Goal: Task Accomplishment & Management: Use online tool/utility

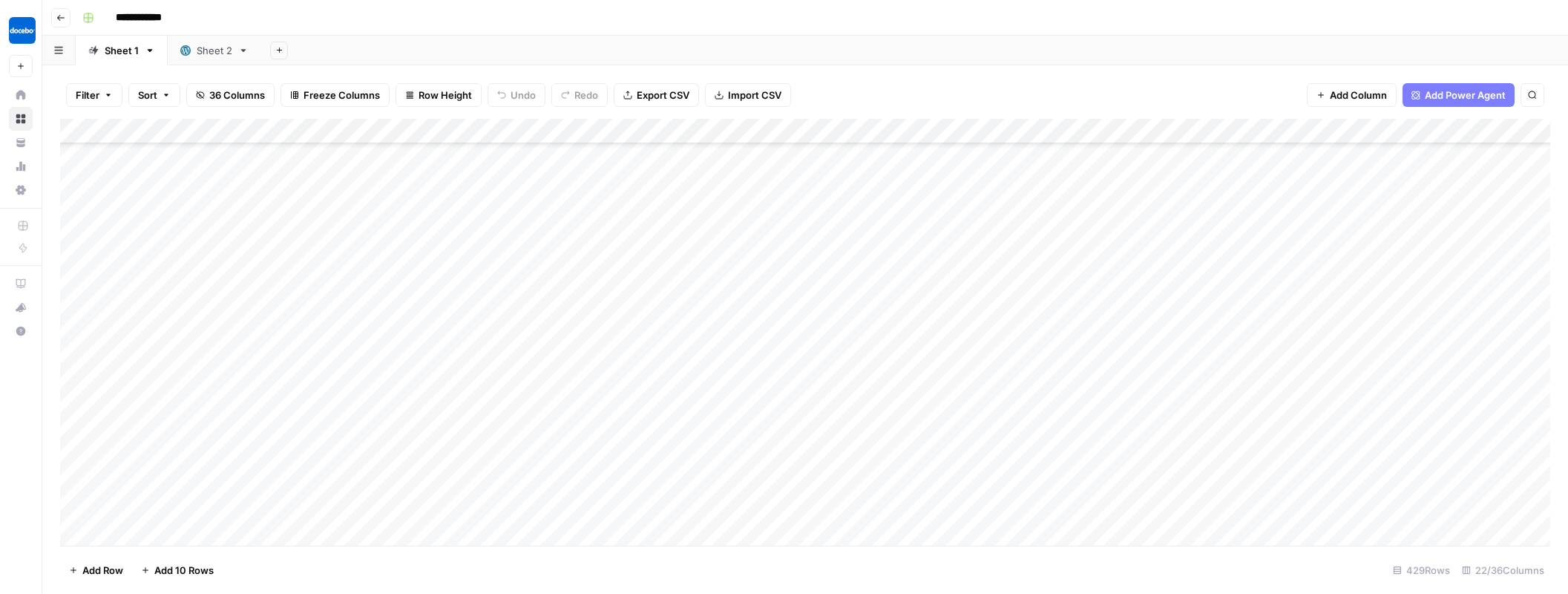
scroll to position [739, 0]
type input "*******"
click at [746, 484] on div "Add Column" at bounding box center [805, 334] width 1490 height 431
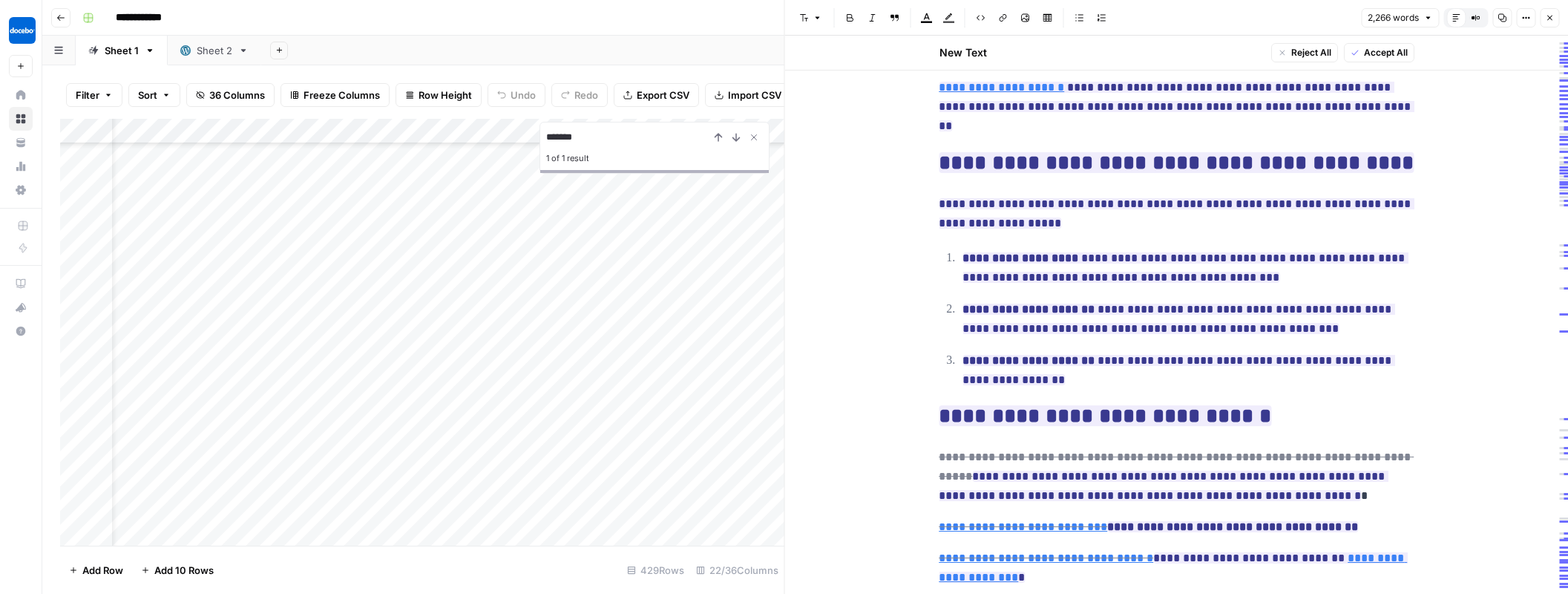
scroll to position [12988, 48]
click at [527, 482] on div "Add Column" at bounding box center [422, 334] width 724 height 431
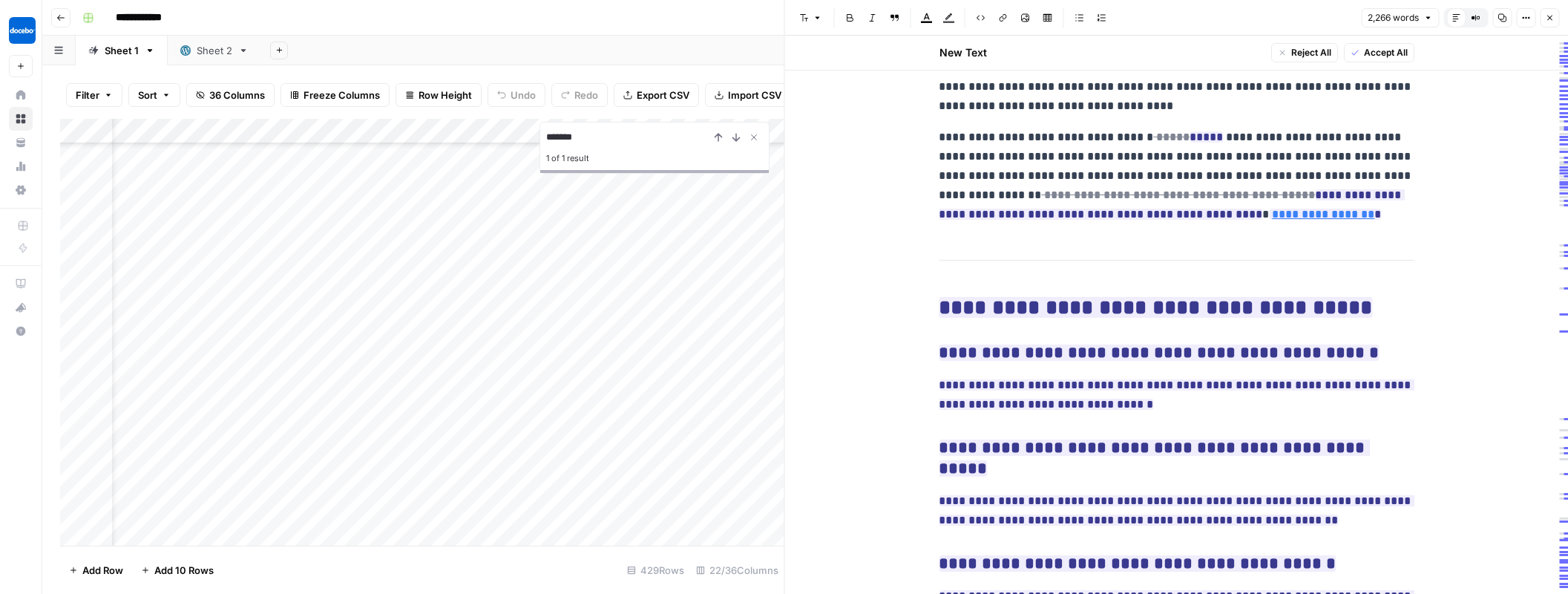
scroll to position [5781, 0]
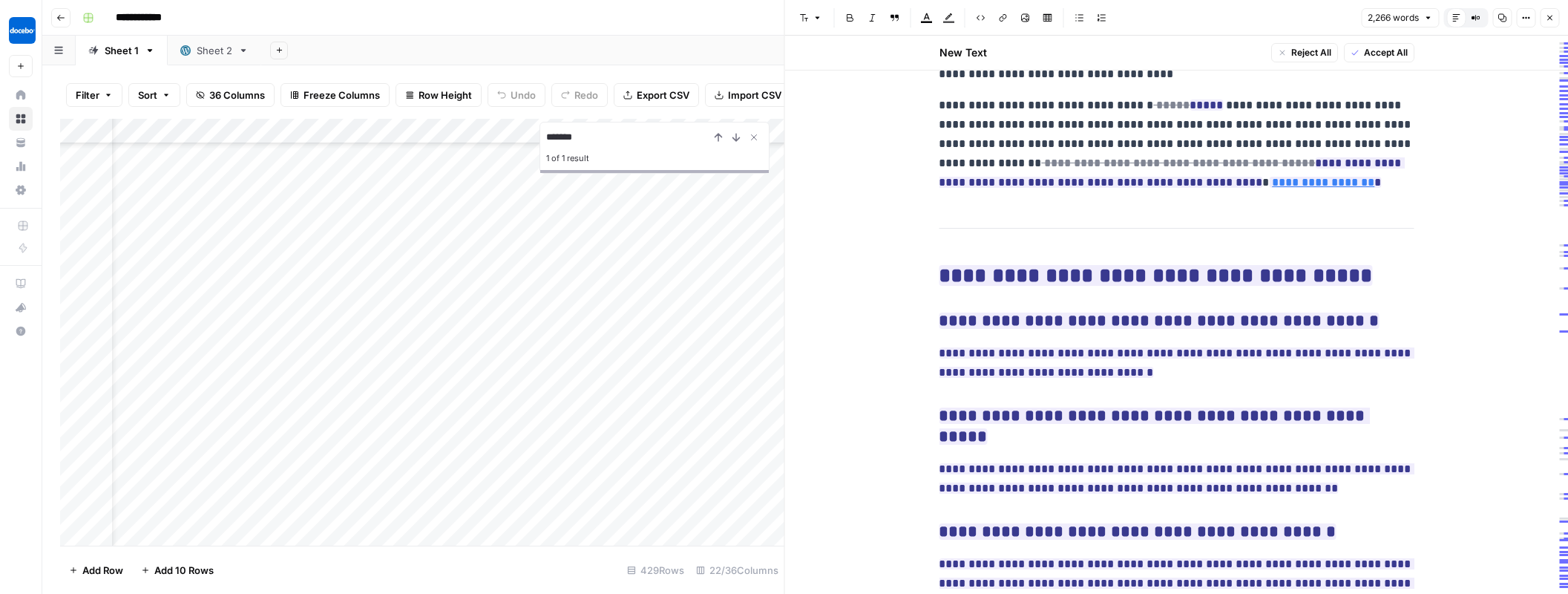
click at [1552, 19] on icon "button" at bounding box center [1549, 17] width 9 height 9
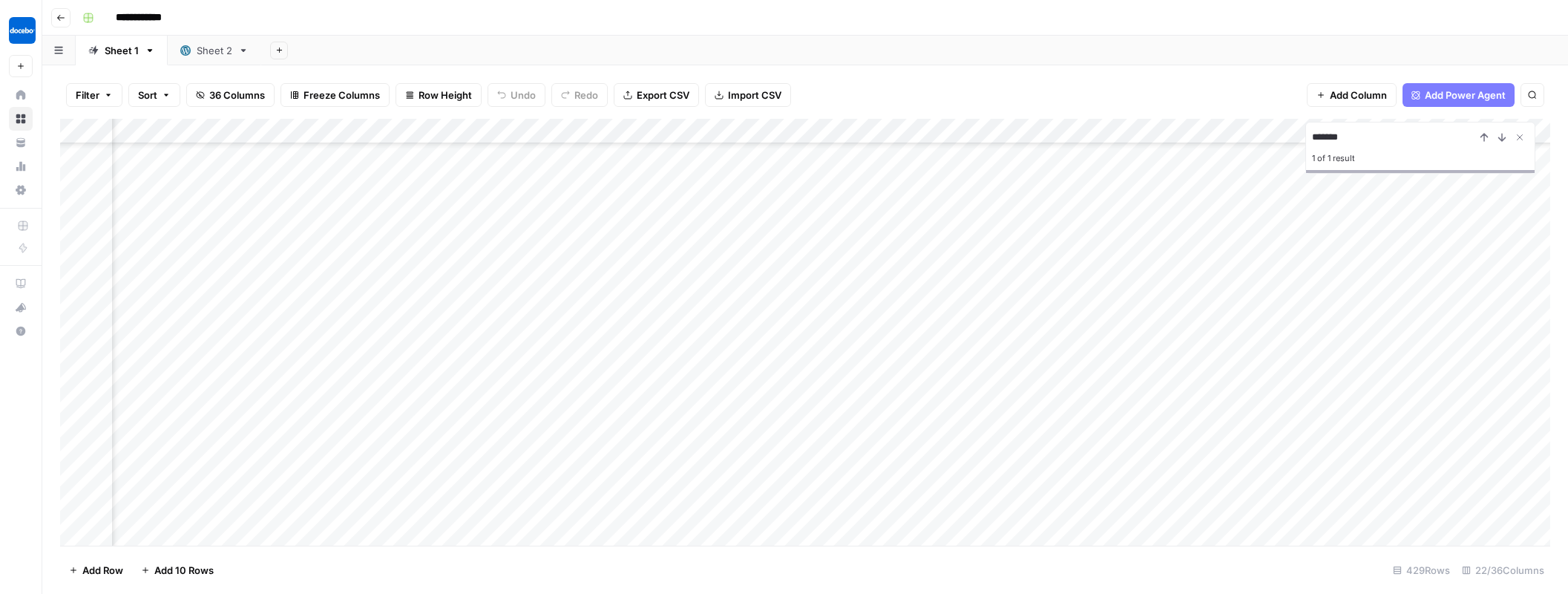
scroll to position [12988, 1708]
click at [1175, 480] on div "Add Column" at bounding box center [805, 334] width 1490 height 431
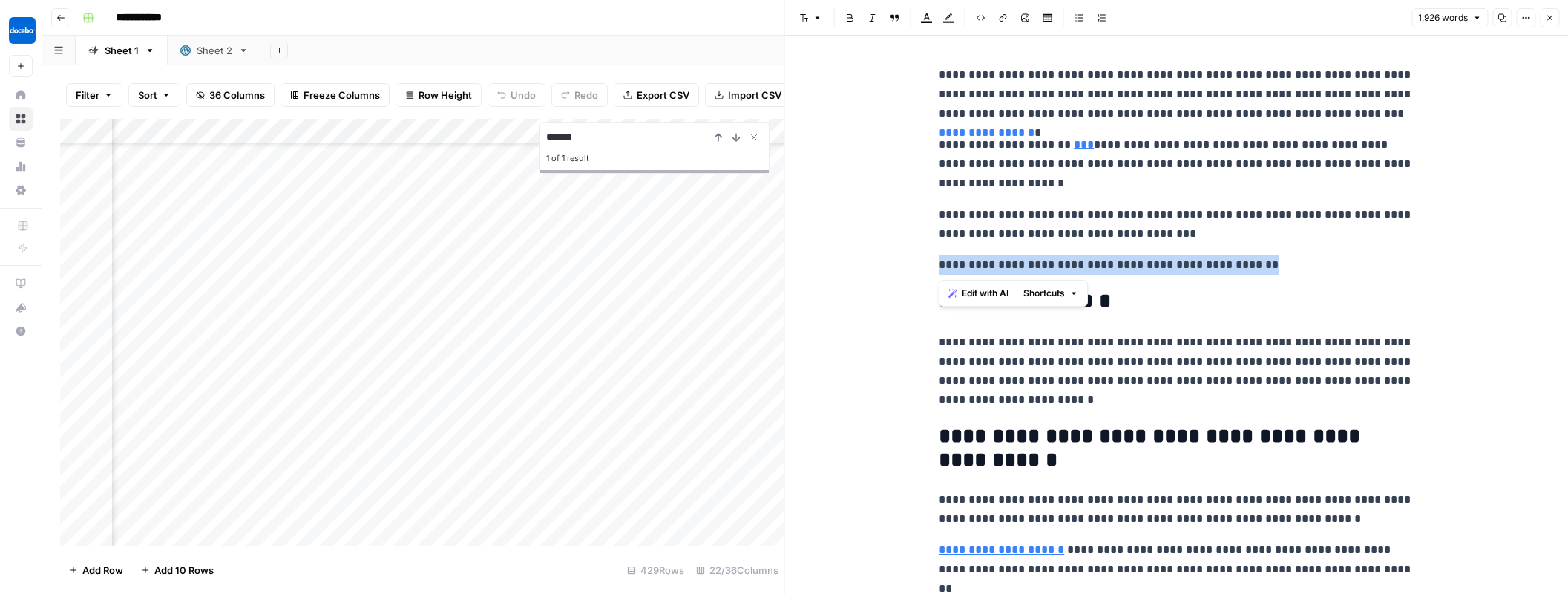
drag, startPoint x: 1282, startPoint y: 266, endPoint x: 1024, endPoint y: 302, distance: 260.5
drag, startPoint x: 1503, startPoint y: 20, endPoint x: 1492, endPoint y: 18, distance: 11.2
click at [1503, 20] on icon "button" at bounding box center [1502, 17] width 9 height 9
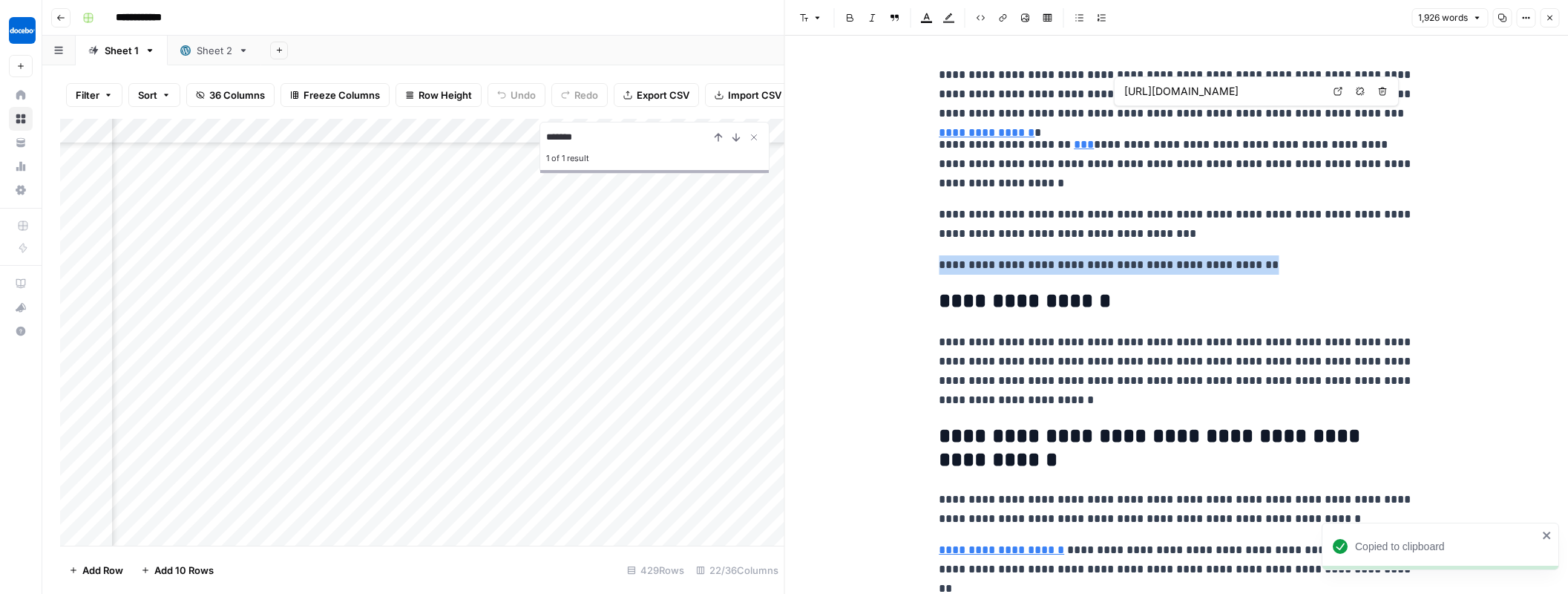
click at [1548, 19] on icon "button" at bounding box center [1549, 17] width 9 height 9
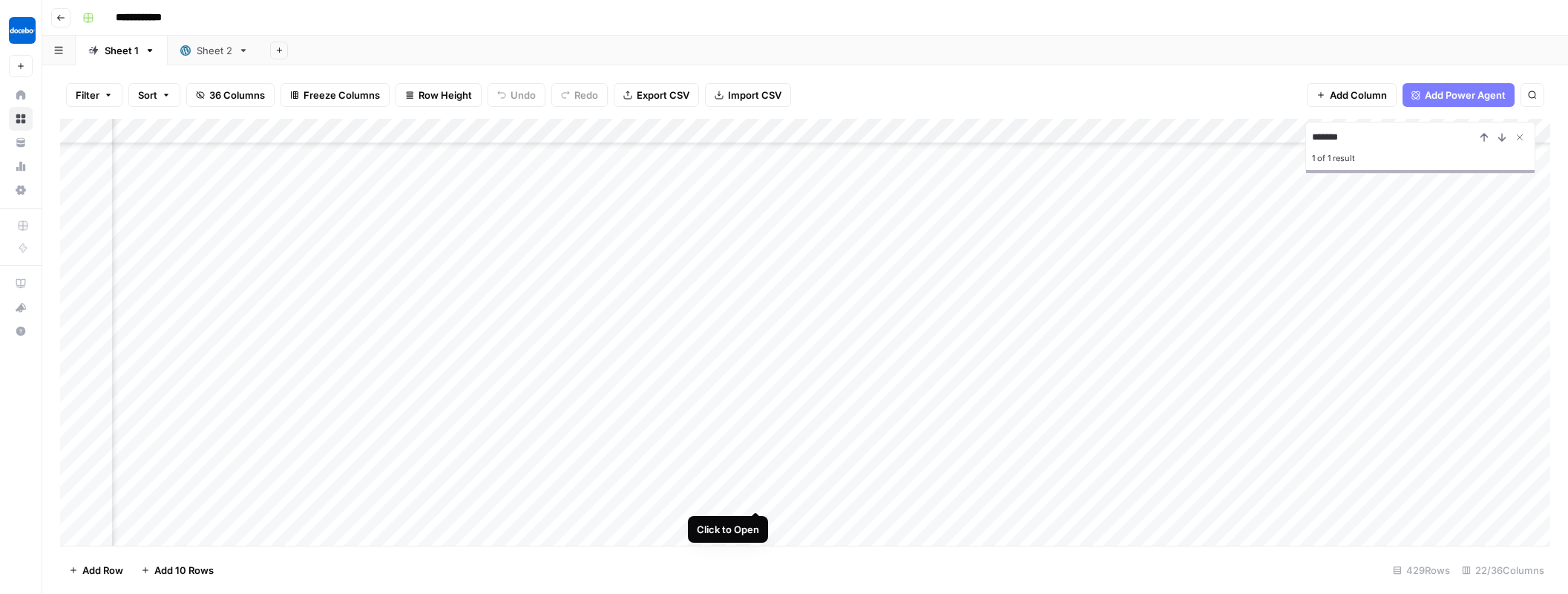
click at [755, 482] on div "Add Column" at bounding box center [805, 334] width 1490 height 431
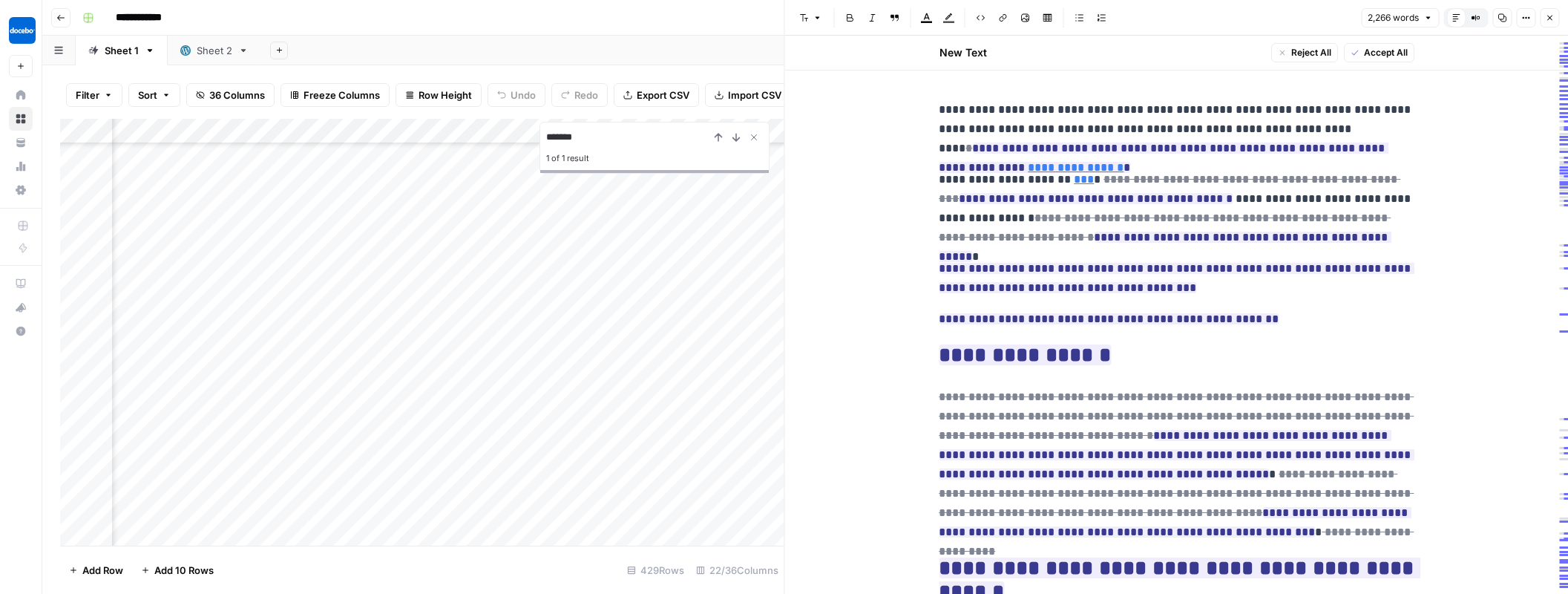
click at [1550, 20] on icon "button" at bounding box center [1549, 17] width 9 height 9
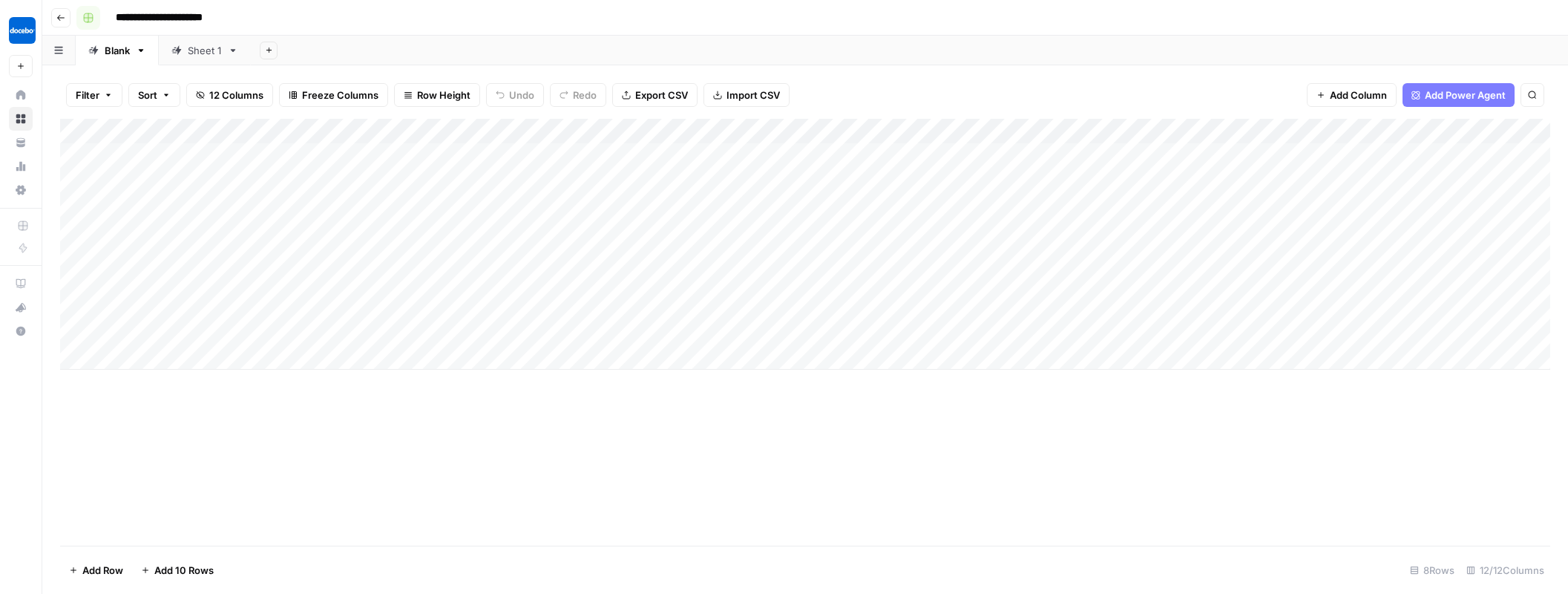
drag, startPoint x: 91, startPoint y: 15, endPoint x: 92, endPoint y: 31, distance: 16.0
click at [91, 15] on rect "button" at bounding box center [88, 17] width 9 height 9
click at [60, 13] on button "Go back" at bounding box center [61, 18] width 20 height 20
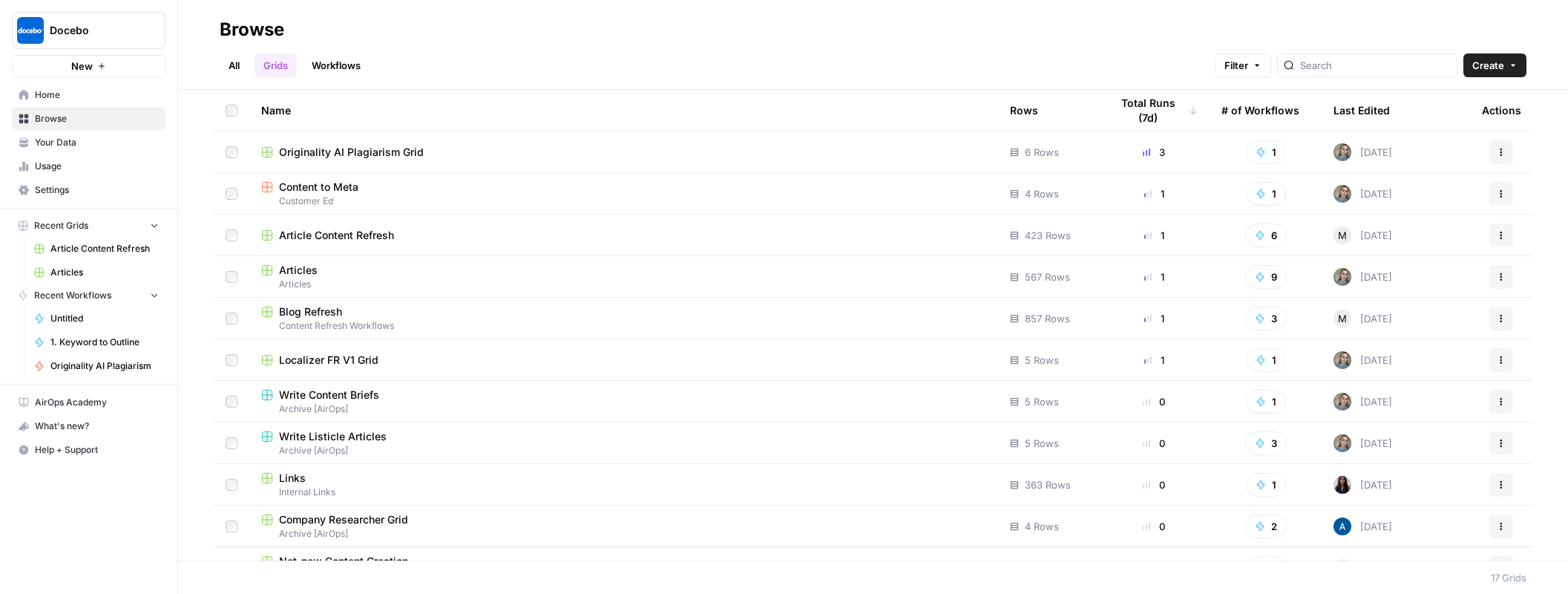
click at [312, 271] on span "Articles" at bounding box center [298, 270] width 38 height 15
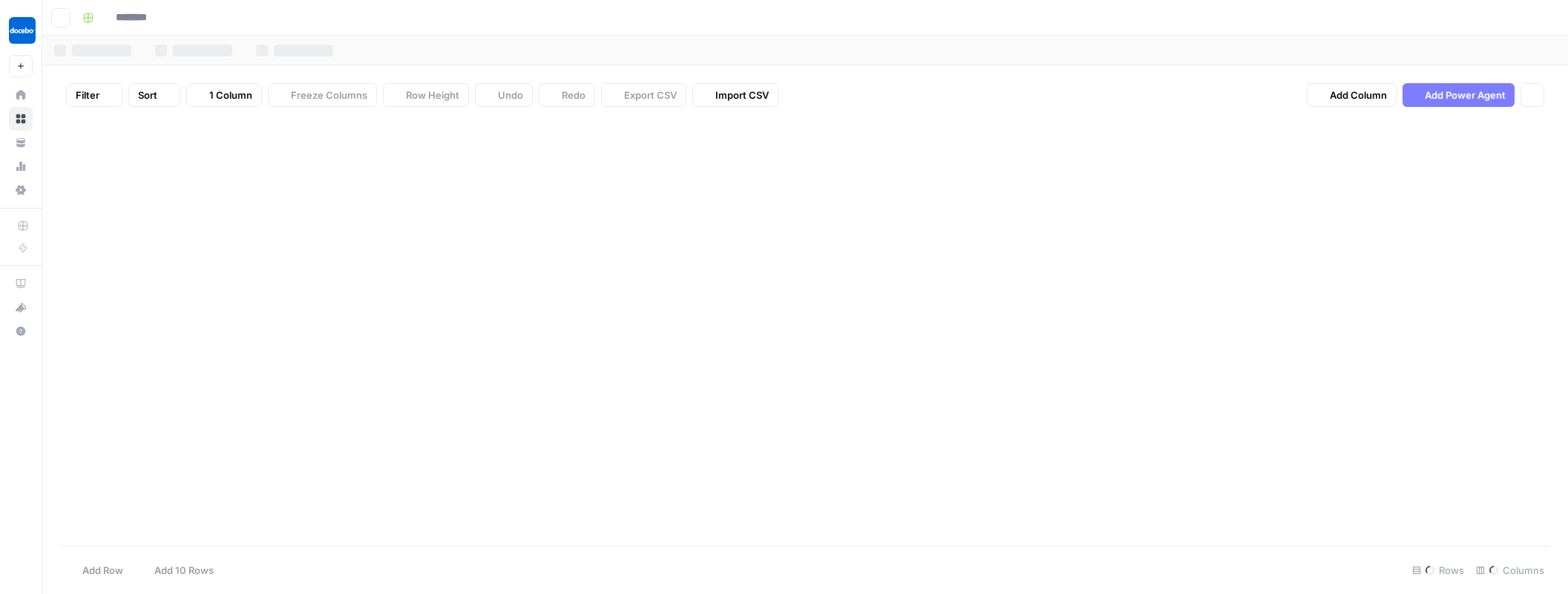
type input "********"
click at [188, 50] on div "BoFu" at bounding box center [194, 51] width 41 height 15
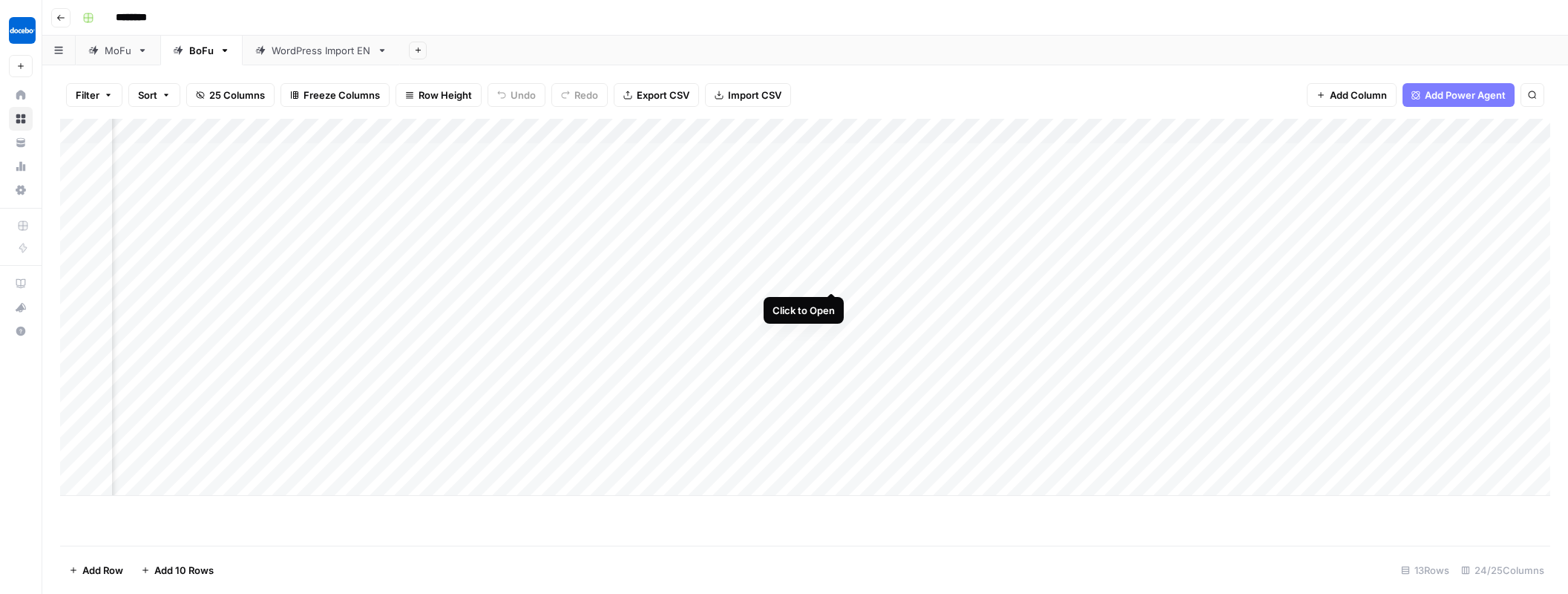
click at [831, 278] on div "Add Column" at bounding box center [805, 307] width 1490 height 377
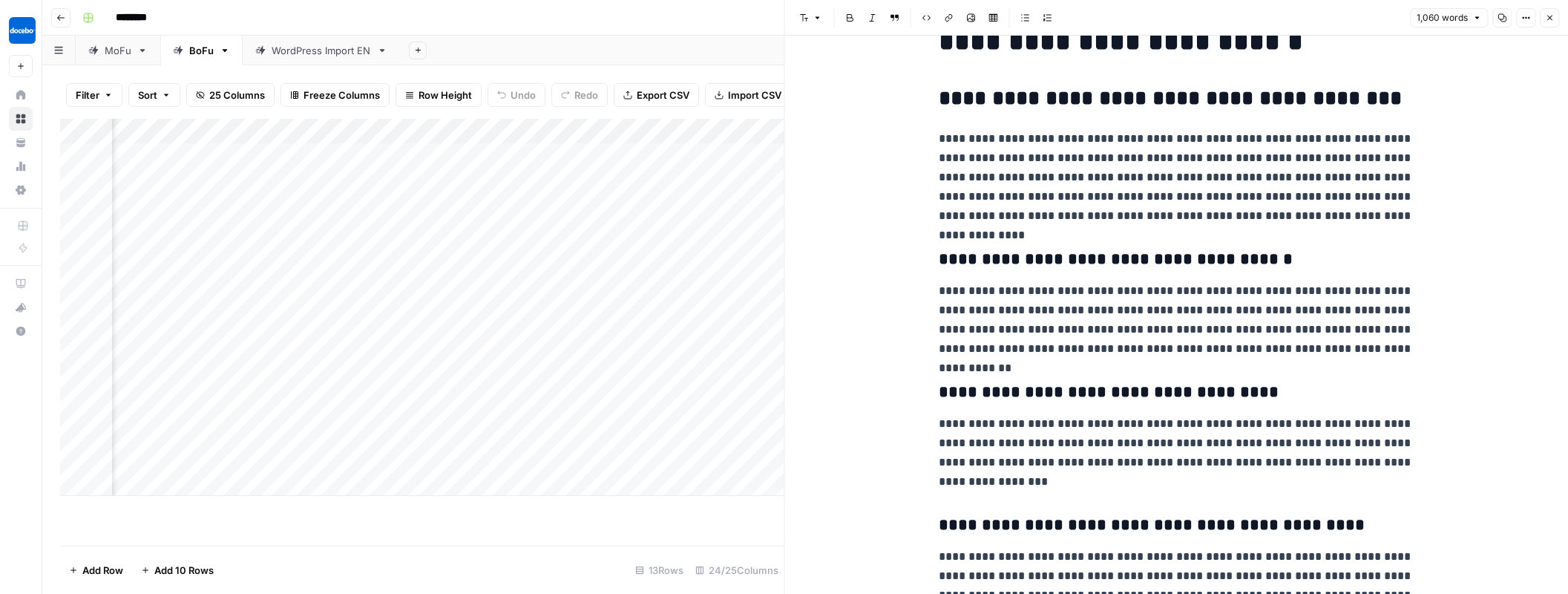
scroll to position [69, 0]
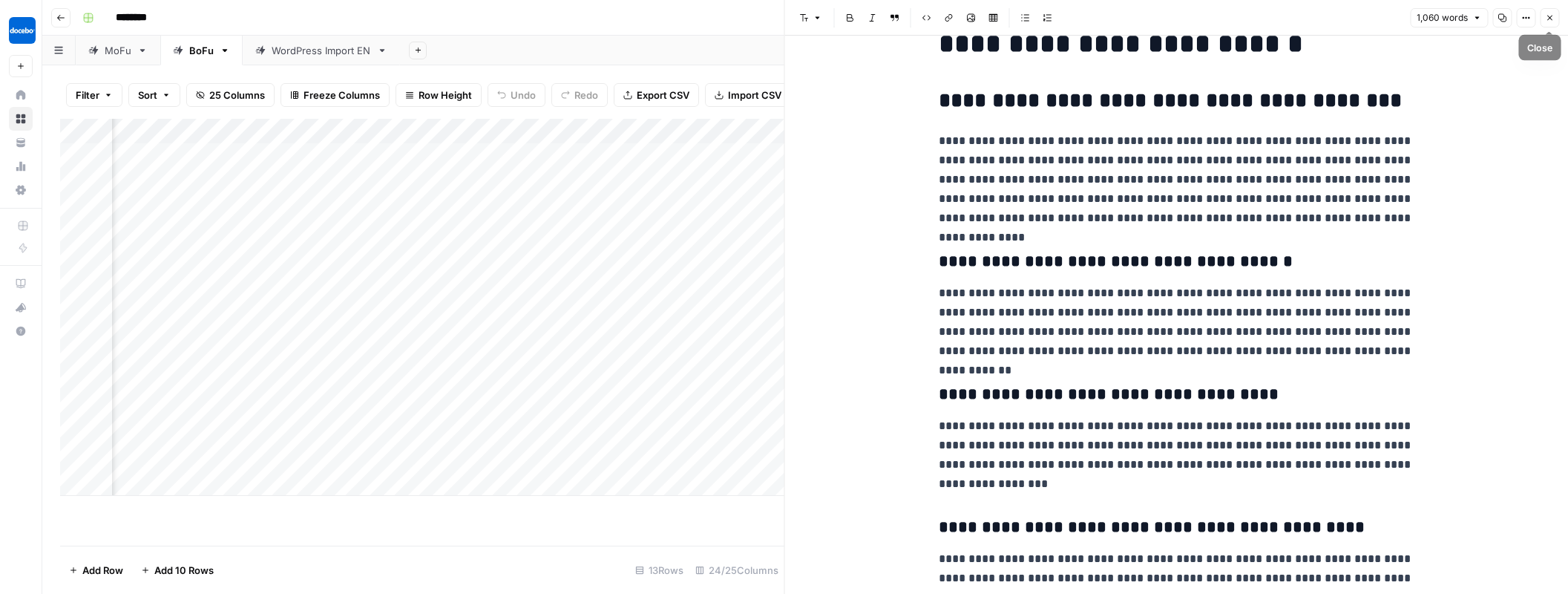
drag, startPoint x: 1550, startPoint y: 20, endPoint x: 1541, endPoint y: 22, distance: 9.2
click at [1550, 20] on icon "button" at bounding box center [1549, 17] width 9 height 9
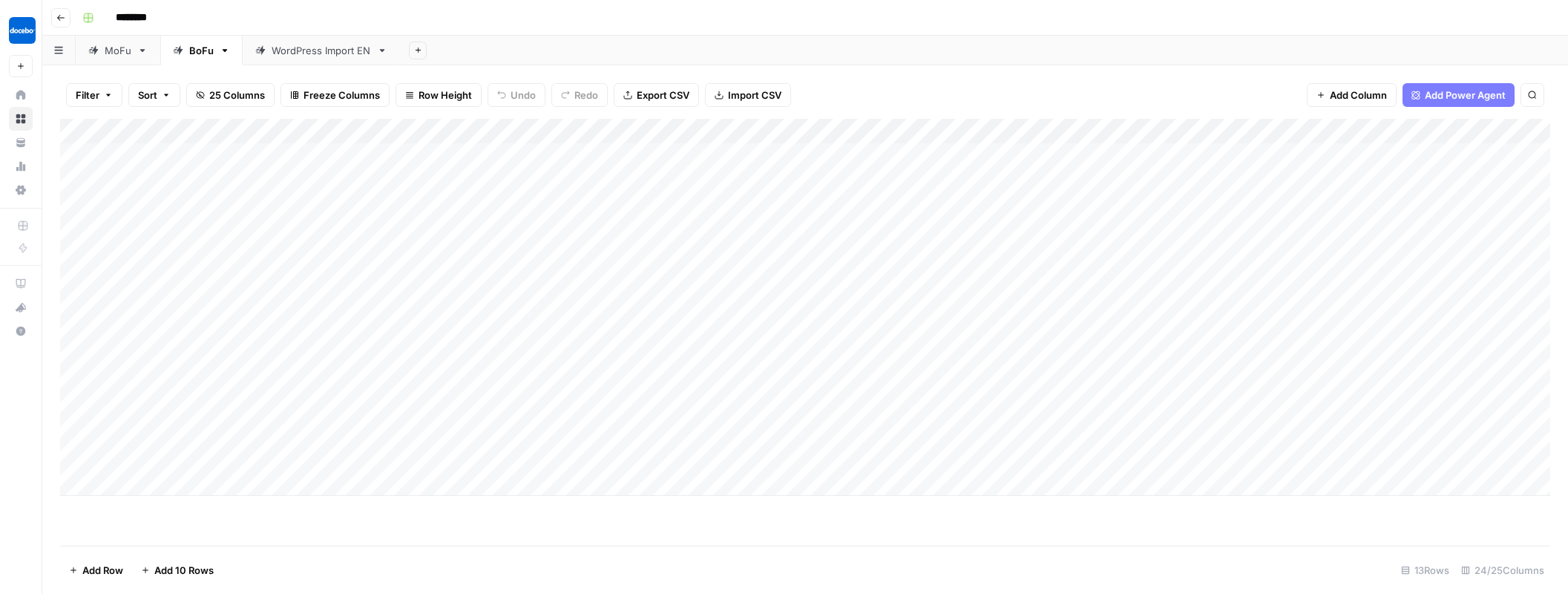
click at [171, 484] on div "Add Column" at bounding box center [805, 307] width 1490 height 377
click at [184, 481] on div "Add Column" at bounding box center [805, 319] width 1490 height 403
click at [188, 481] on div "Add Column" at bounding box center [805, 319] width 1490 height 403
click at [166, 480] on textarea at bounding box center [229, 480] width 238 height 20
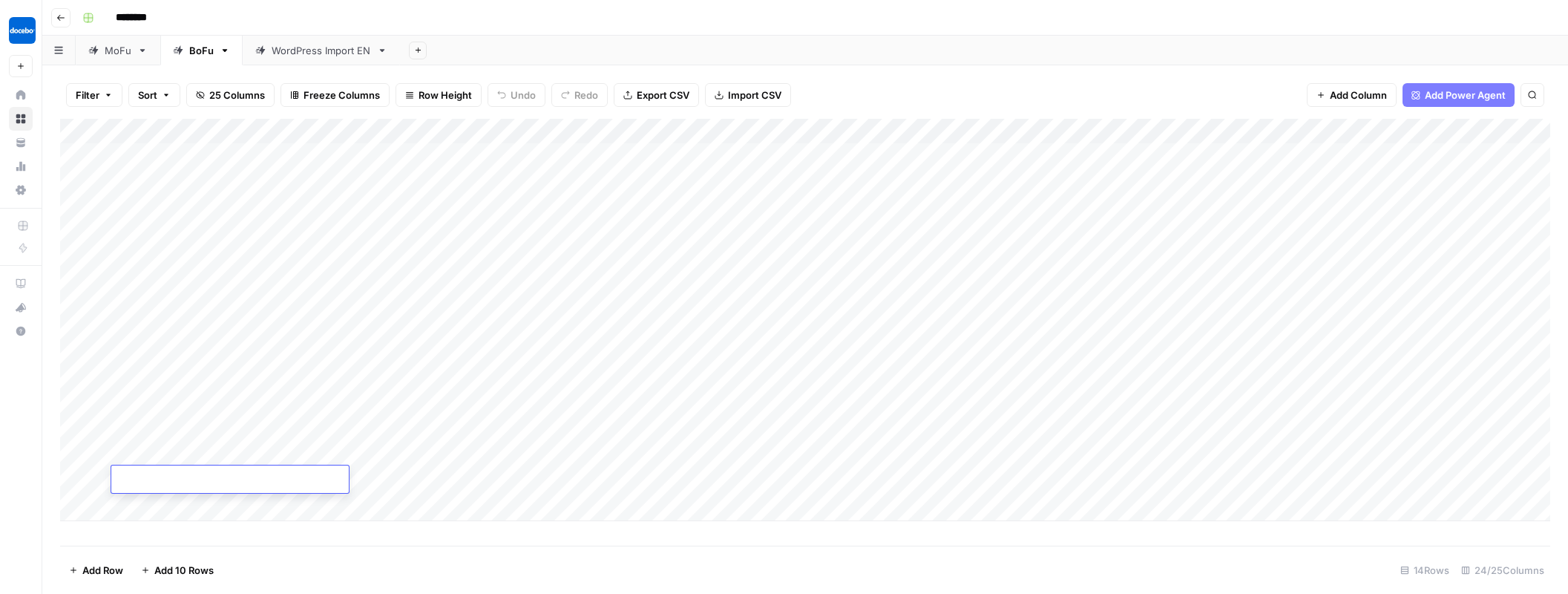
scroll to position [0, 0]
type textarea "**********"
click at [346, 481] on div "Add Column" at bounding box center [805, 319] width 1490 height 403
click at [350, 480] on textarea at bounding box center [430, 480] width 238 height 20
type textarea "**"
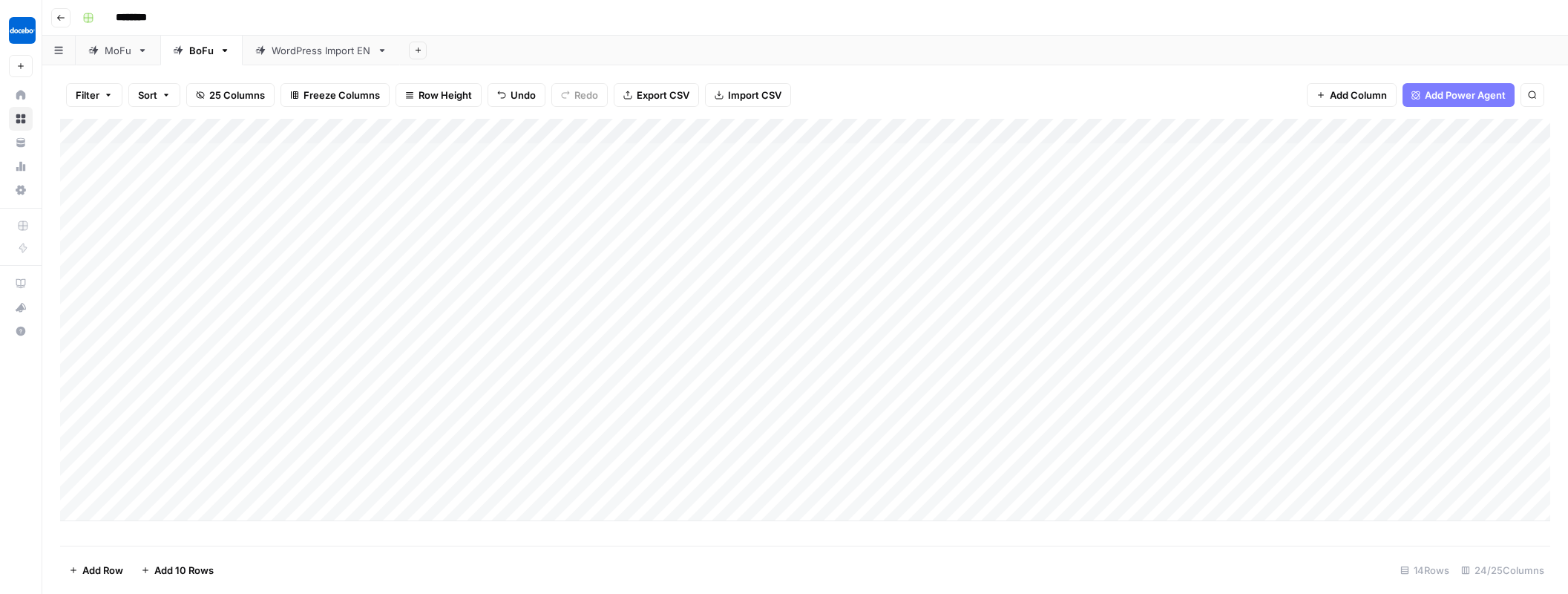
click at [420, 478] on div "Add Column" at bounding box center [805, 319] width 1490 height 403
click at [420, 478] on div at bounding box center [469, 485] width 149 height 27
click at [460, 562] on button "Alternatives Listicle" at bounding box center [459, 564] width 100 height 18
click at [532, 472] on div "Add Column" at bounding box center [805, 319] width 1490 height 403
click at [614, 477] on div "Add Column" at bounding box center [805, 319] width 1490 height 403
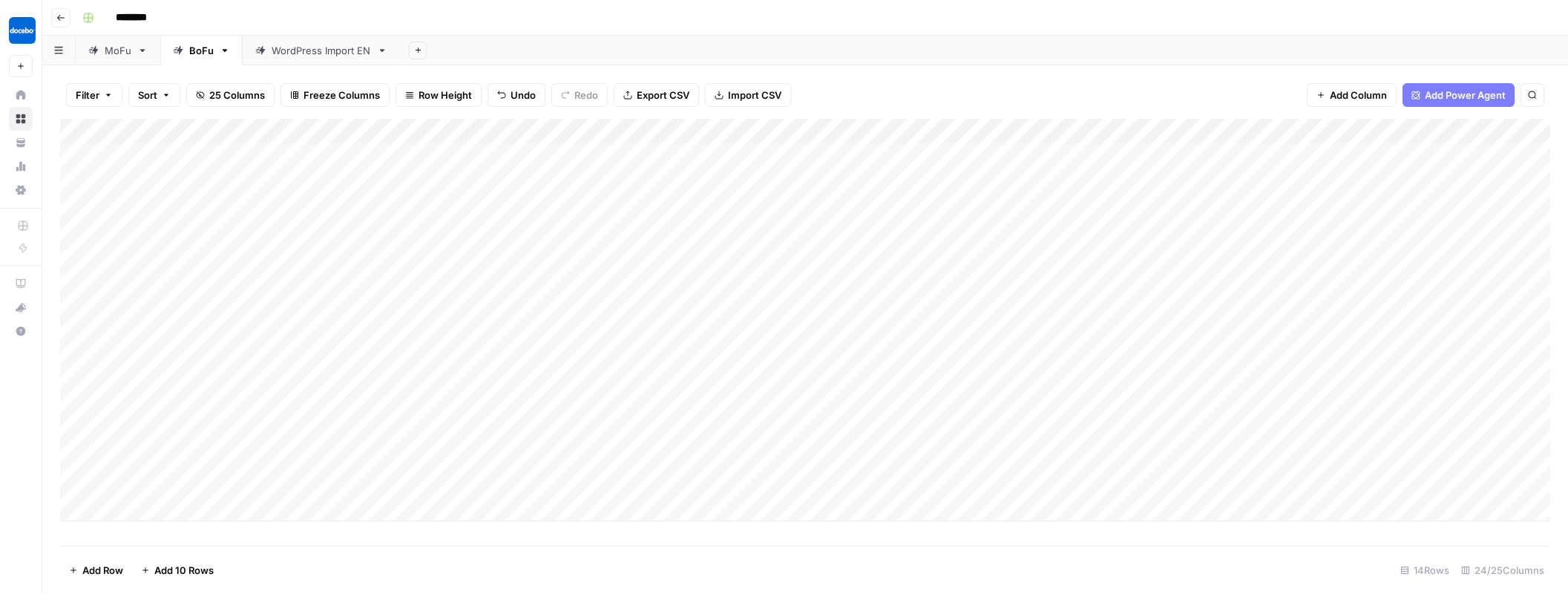
click at [614, 477] on div "Add Column" at bounding box center [805, 319] width 1490 height 403
drag, startPoint x: 644, startPoint y: 538, endPoint x: 673, endPoint y: 538, distance: 29.0
click at [645, 538] on button "English" at bounding box center [639, 537] width 45 height 18
click at [720, 482] on div "Add Column" at bounding box center [805, 319] width 1490 height 403
click at [836, 483] on div "Add Column" at bounding box center [805, 319] width 1490 height 403
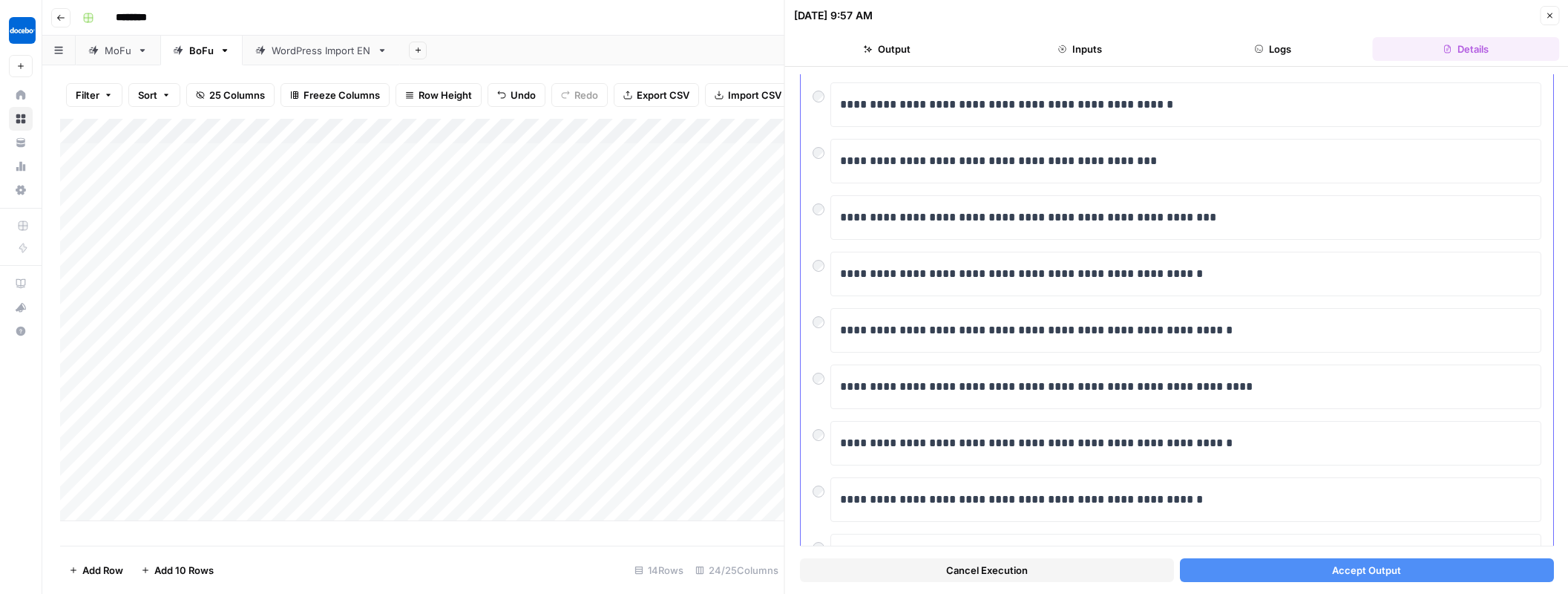
scroll to position [121, 0]
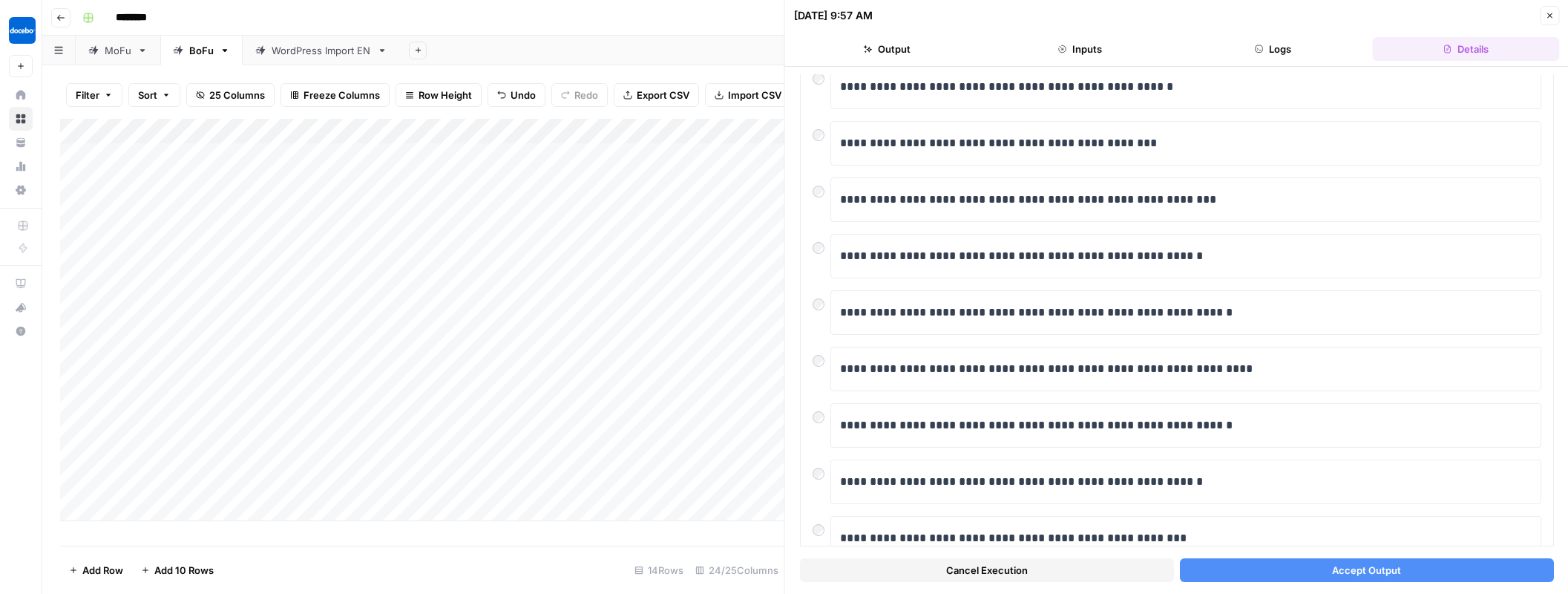
click at [1395, 567] on span "Accept Output" at bounding box center [1366, 570] width 69 height 15
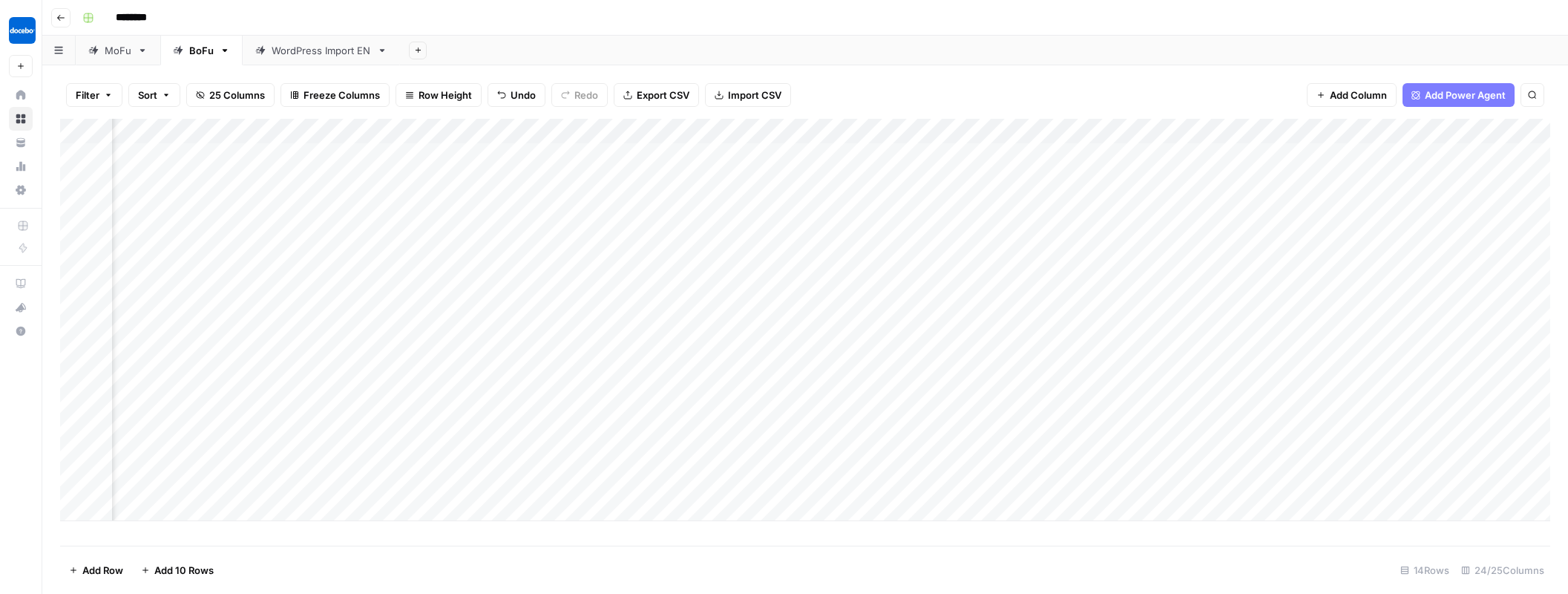
scroll to position [0, 475]
click at [1001, 480] on div "Add Column" at bounding box center [805, 319] width 1490 height 403
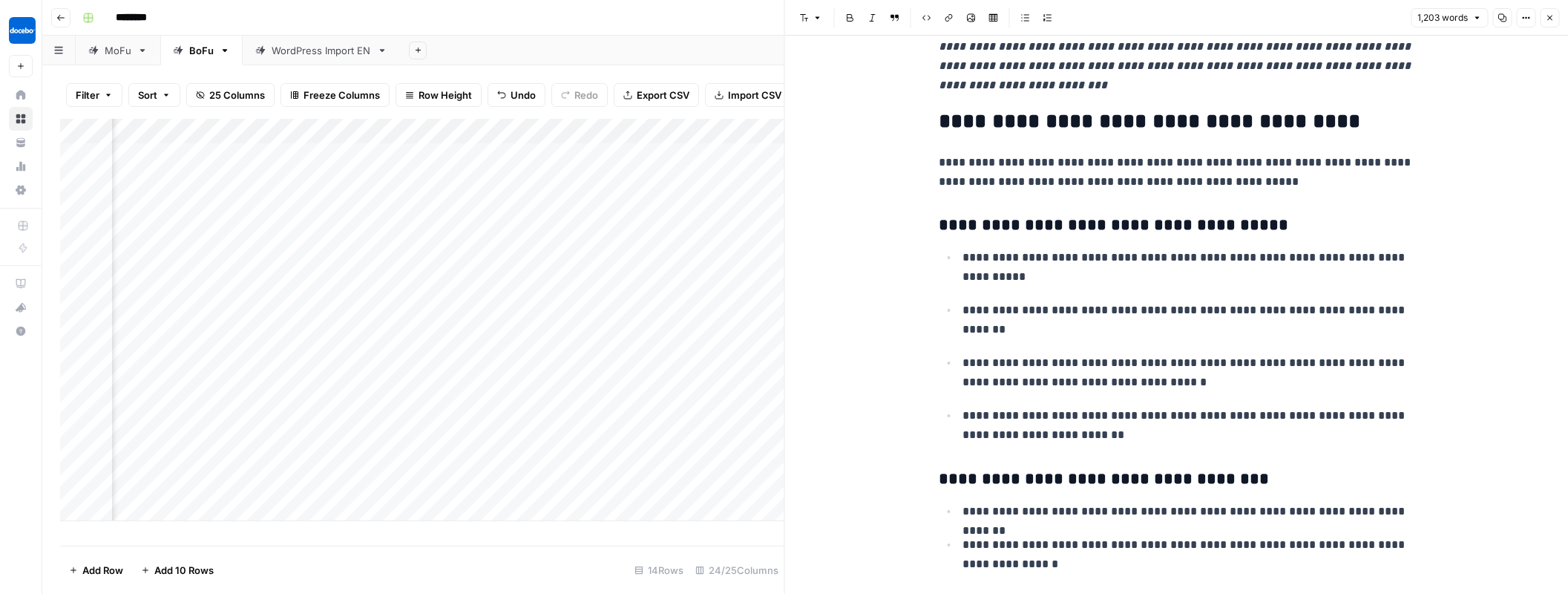
scroll to position [257, 0]
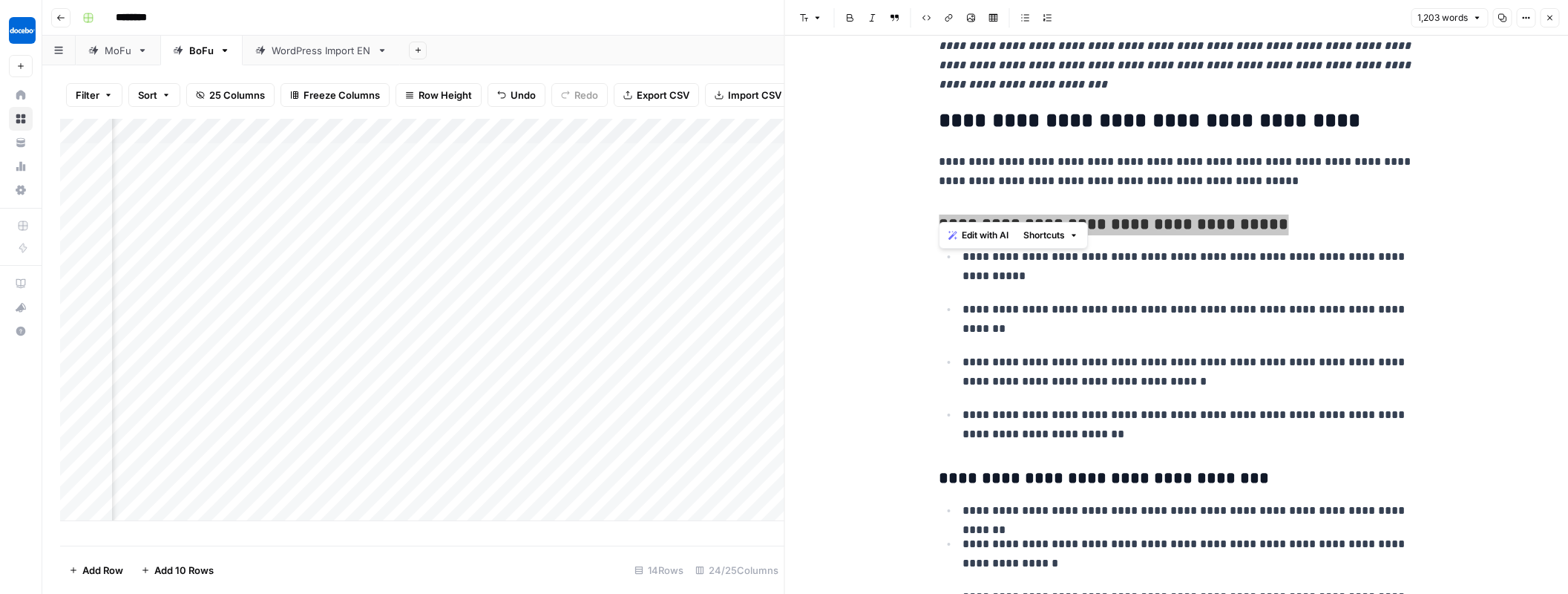
drag, startPoint x: 1240, startPoint y: 209, endPoint x: 947, endPoint y: 218, distance: 293.1
click at [979, 232] on span "Edit with AI" at bounding box center [985, 235] width 47 height 13
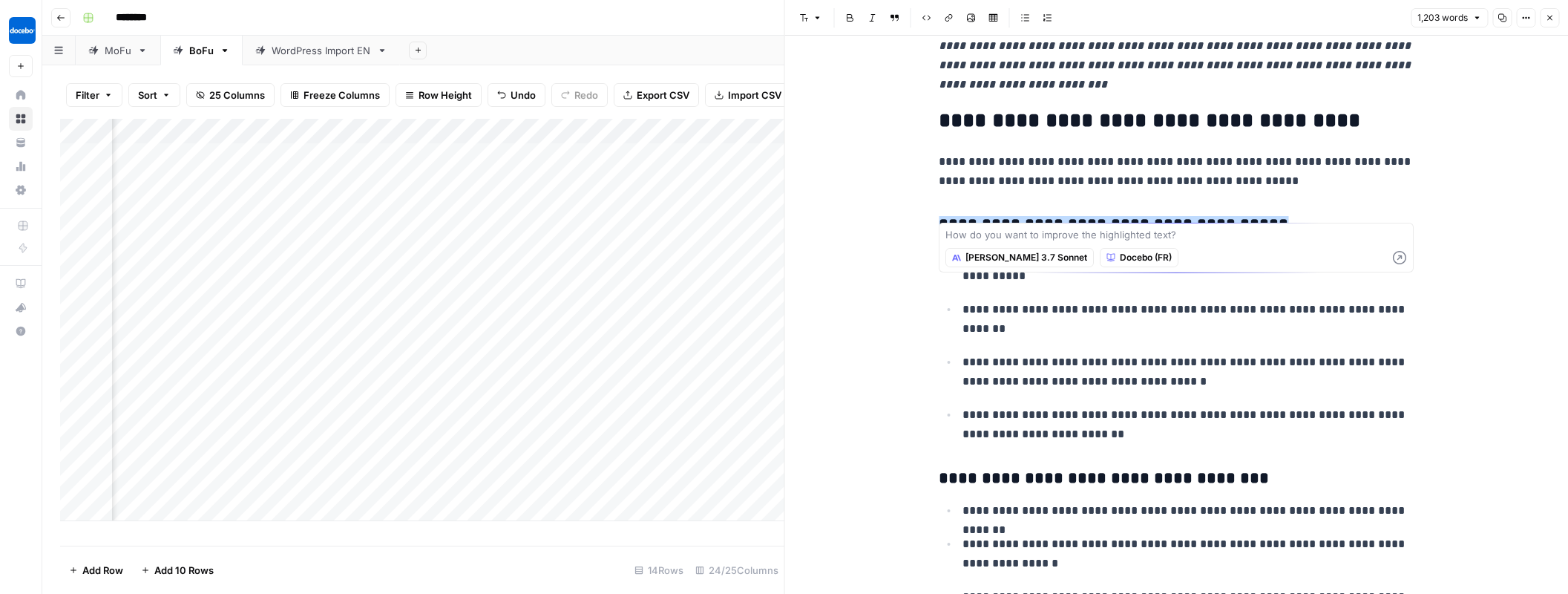
scroll to position [-6, 2]
click at [979, 232] on div "How do you want to improve the highlighted text? Claude 3.7 Sonnet Docebo (FR)" at bounding box center [1177, 248] width 475 height 50
click at [979, 232] on textarea at bounding box center [1176, 234] width 461 height 15
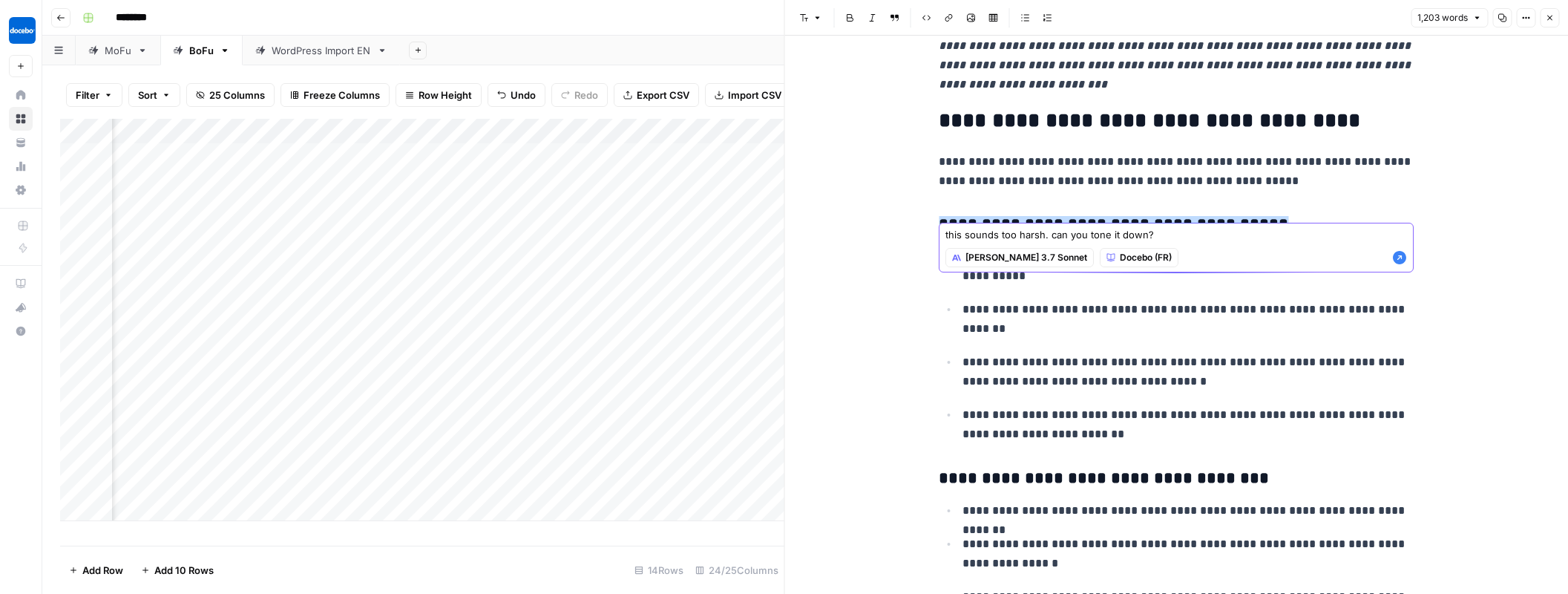
type textarea "this sounds too harsh. can you tone it down?"
click at [1005, 259] on span "Claude 3.7 Sonnet" at bounding box center [1026, 257] width 122 height 13
click at [1402, 259] on icon "button" at bounding box center [1400, 257] width 13 height 13
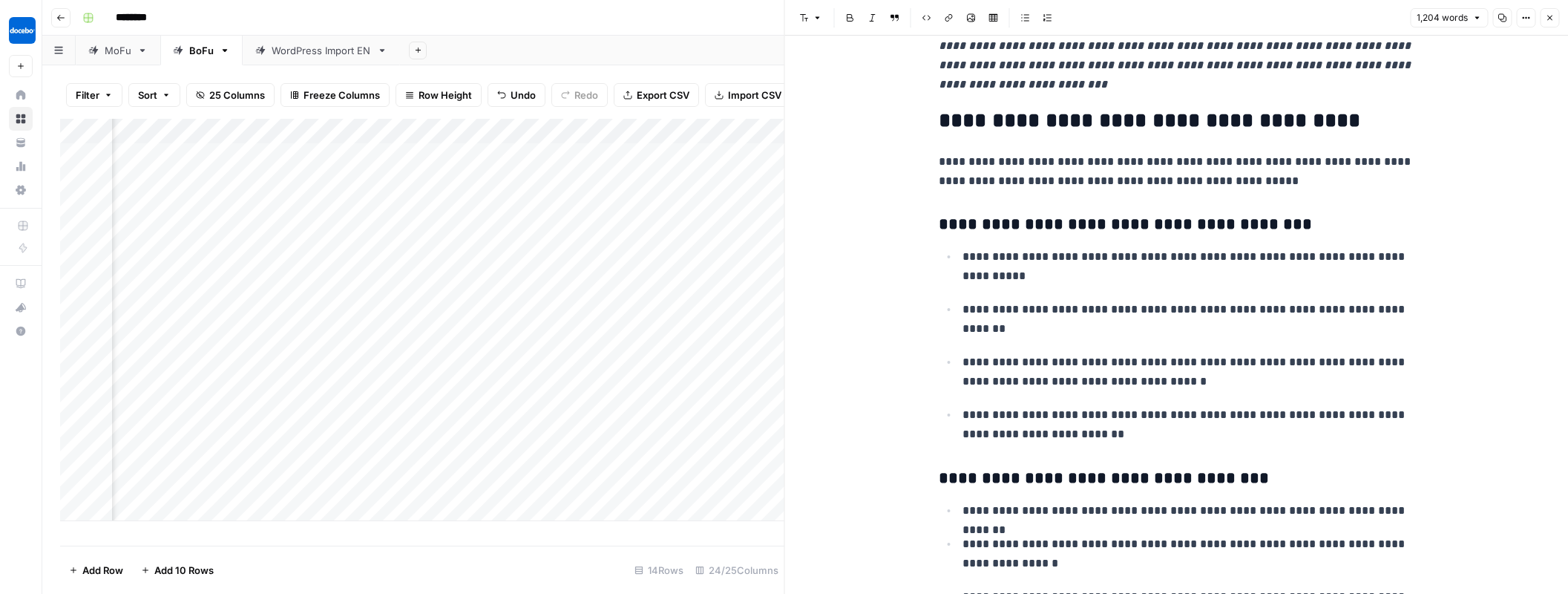
scroll to position [1, 0]
drag, startPoint x: 1153, startPoint y: 202, endPoint x: 1164, endPoint y: 211, distance: 14.2
click at [1152, 215] on h3 "**********" at bounding box center [1177, 225] width 475 height 20
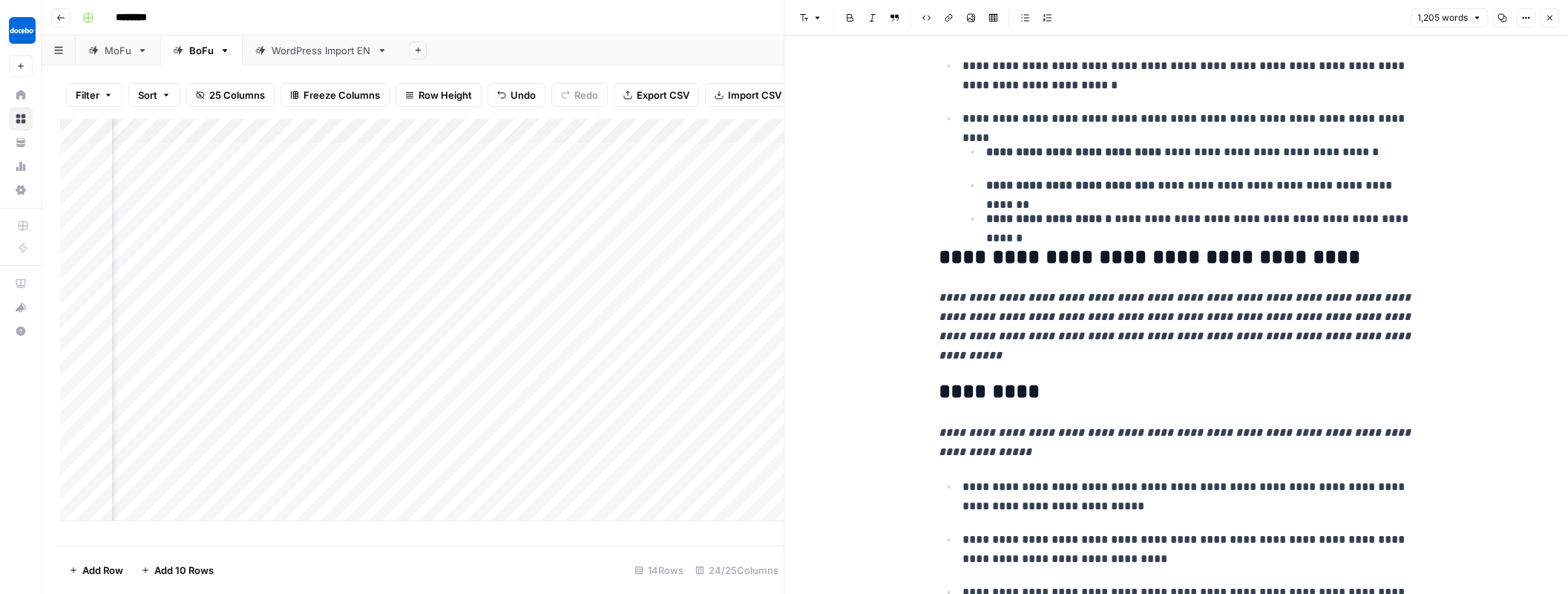
scroll to position [1043, 0]
